Goal: Transaction & Acquisition: Purchase product/service

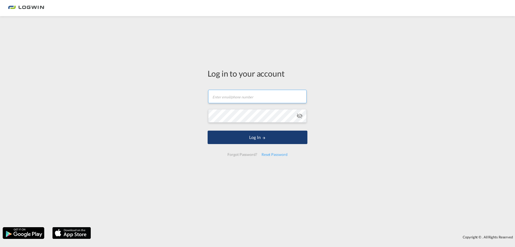
type input "[PERSON_NAME][EMAIL_ADDRESS][DOMAIN_NAME]"
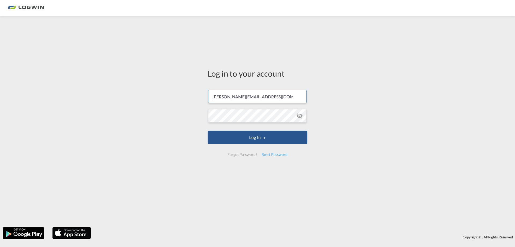
click at [270, 144] on form "[PERSON_NAME][EMAIL_ADDRESS][DOMAIN_NAME] Email field is required Password fiel…" at bounding box center [258, 122] width 100 height 77
click at [269, 137] on button "Log In" at bounding box center [258, 136] width 100 height 13
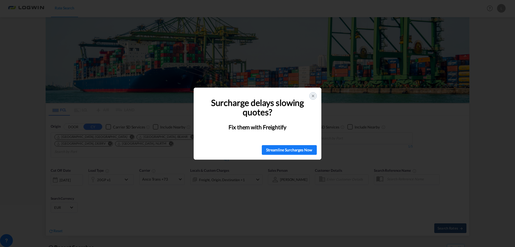
click at [316, 98] on div at bounding box center [313, 96] width 8 height 8
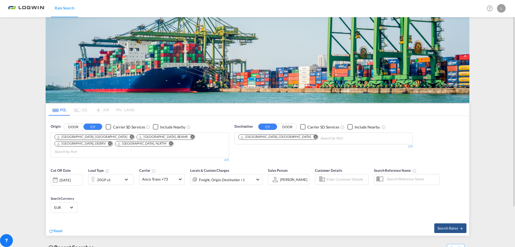
click at [314, 137] on md-icon "Remove" at bounding box center [316, 137] width 4 height 4
click at [271, 138] on input "Chips input." at bounding box center [263, 138] width 51 height 9
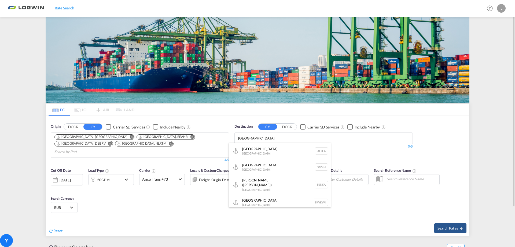
type input "[GEOGRAPHIC_DATA]"
click at [64, 124] on button "DOOR" at bounding box center [73, 127] width 19 height 6
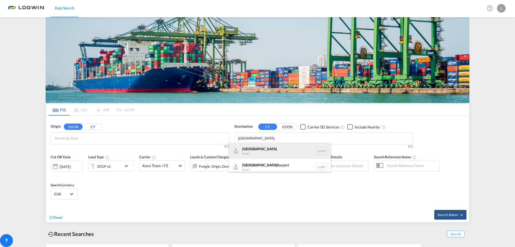
click at [266, 155] on div "Haifa [GEOGRAPHIC_DATA] ILHFA" at bounding box center [280, 151] width 102 height 16
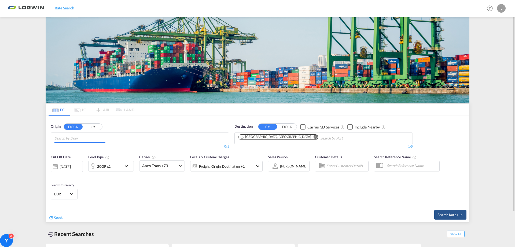
click at [134, 133] on md-chips at bounding box center [140, 138] width 178 height 11
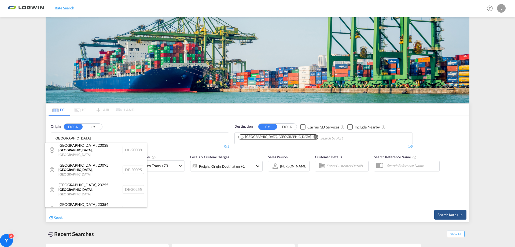
scroll to position [81, 0]
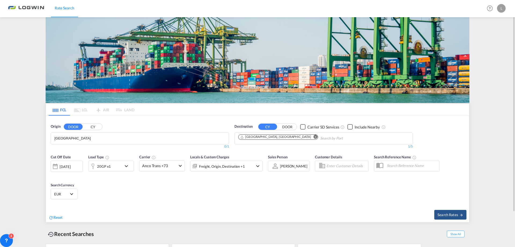
click at [86, 134] on body "Rate Search Rate Search Help Resources Product Release L My Profile Logout FCL …" at bounding box center [257, 123] width 515 height 247
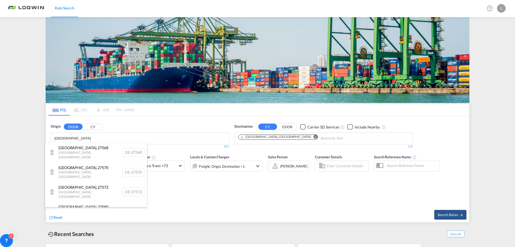
scroll to position [0, 0]
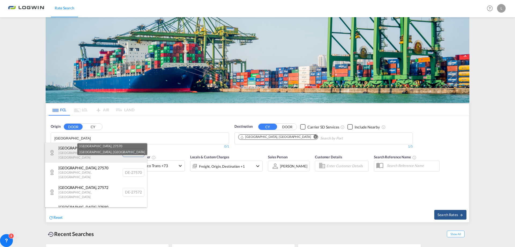
type input "[GEOGRAPHIC_DATA]"
click at [94, 146] on div "[GEOGRAPHIC_DATA] , 27568 [GEOGRAPHIC_DATA] , [GEOGRAPHIC_DATA] DE-27568" at bounding box center [96, 153] width 102 height 20
